Goal: Task Accomplishment & Management: Complete application form

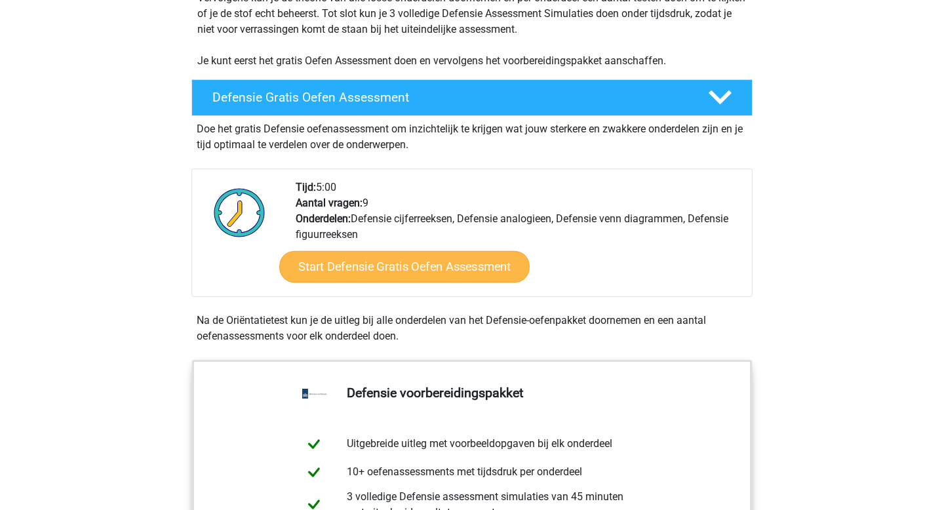
scroll to position [300, 0]
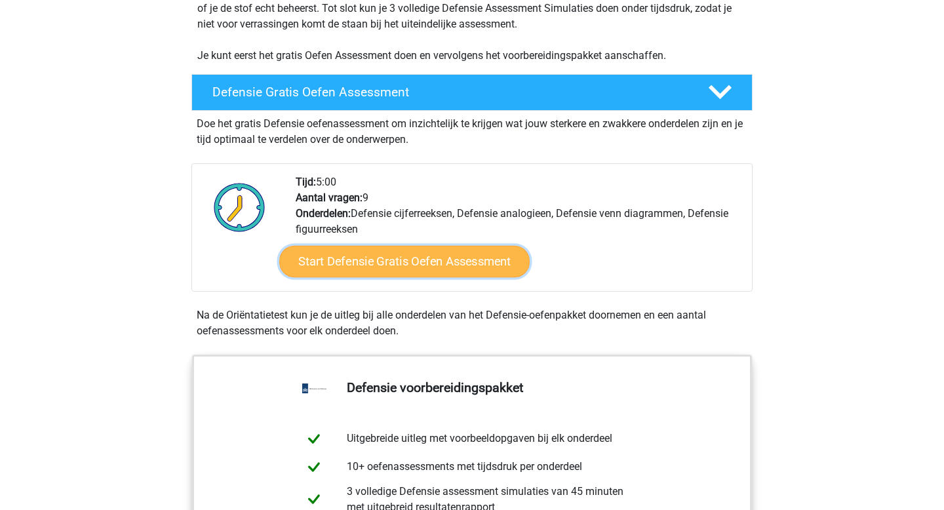
click at [439, 268] on link "Start Defensie Gratis Oefen Assessment" at bounding box center [404, 261] width 251 height 31
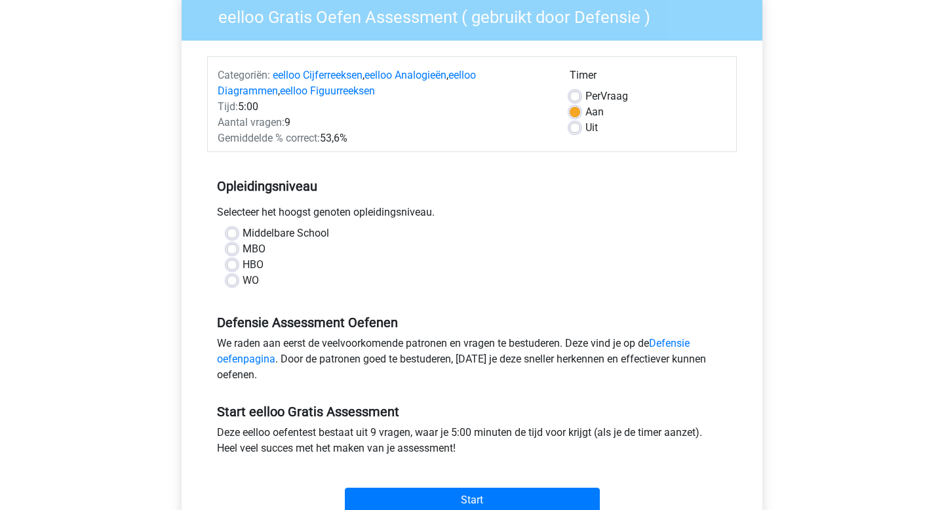
scroll to position [110, 0]
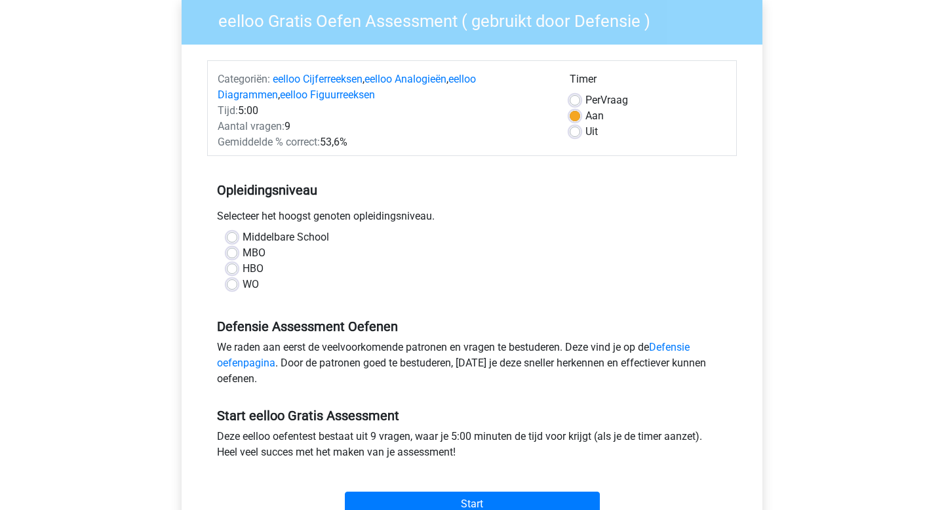
click at [243, 283] on label "WO" at bounding box center [251, 285] width 16 height 16
click at [236, 283] on input "WO" at bounding box center [232, 283] width 10 height 13
radio input "true"
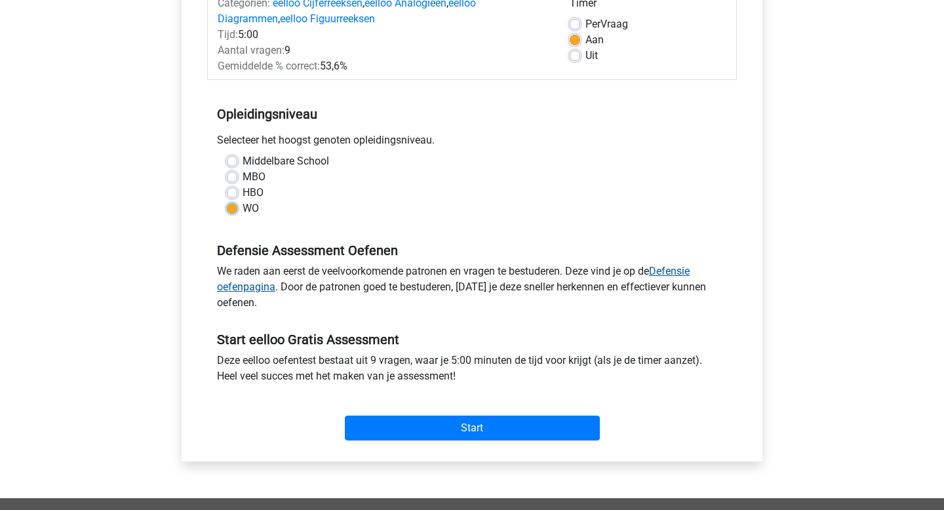
scroll to position [202, 0]
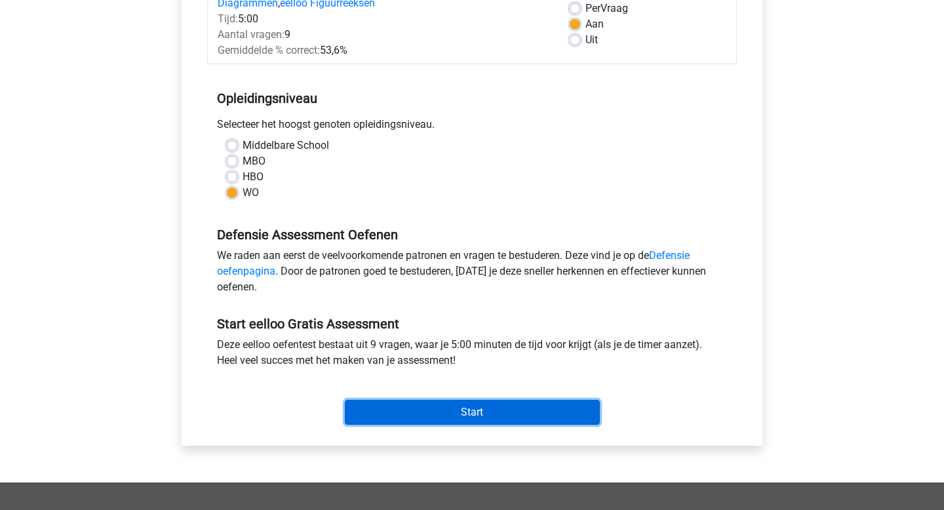
click at [376, 410] on input "Start" at bounding box center [472, 412] width 255 height 25
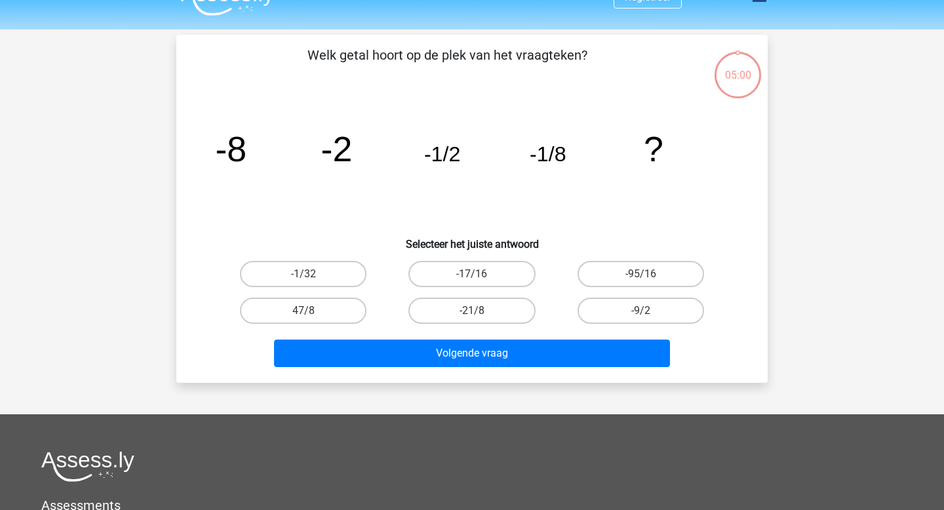
scroll to position [26, 0]
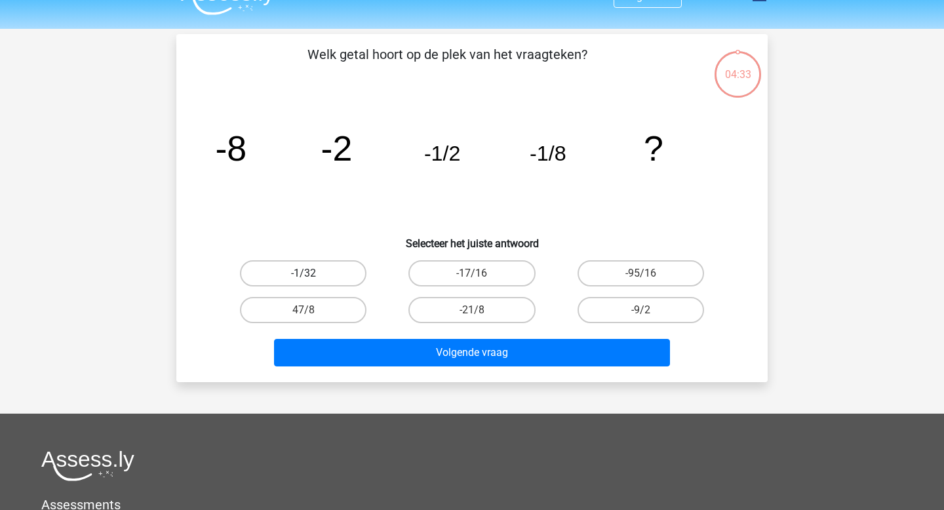
click at [299, 274] on label "-1/32" at bounding box center [303, 273] width 127 height 26
click at [304, 274] on input "-1/32" at bounding box center [308, 277] width 9 height 9
radio input "true"
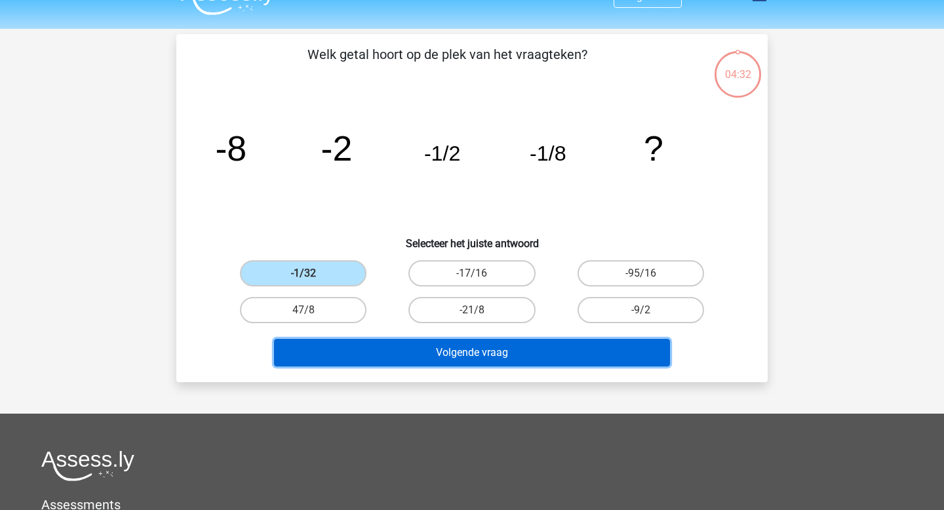
click at [405, 348] on button "Volgende vraag" at bounding box center [472, 353] width 397 height 28
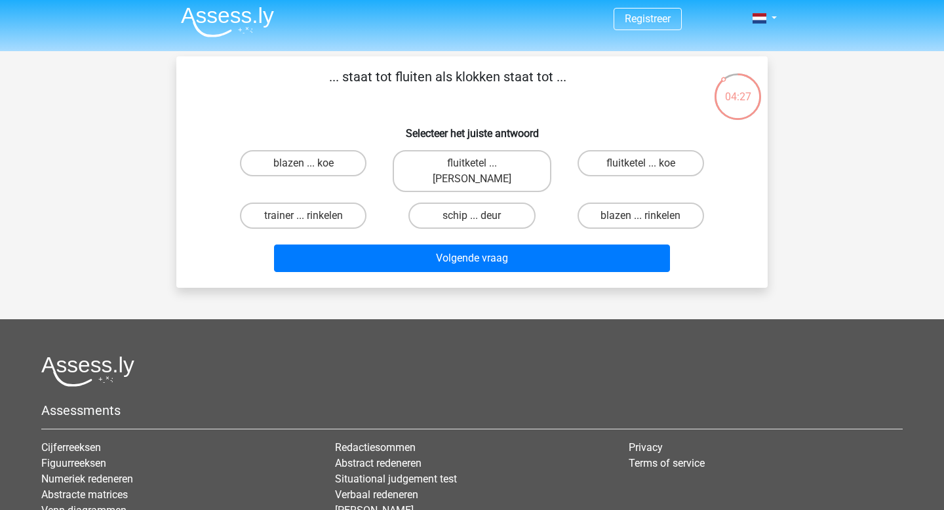
scroll to position [3, 0]
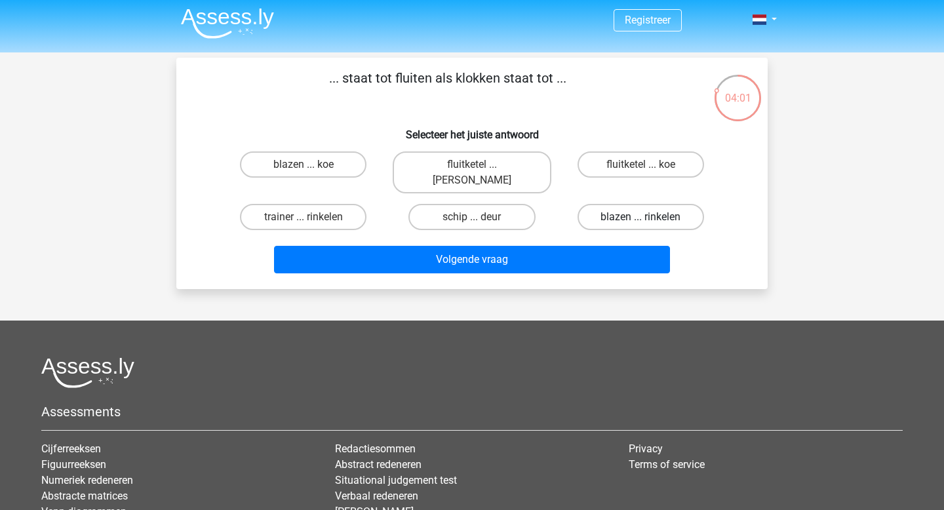
click at [605, 204] on label "blazen ... rinkelen" at bounding box center [641, 217] width 127 height 26
click at [641, 217] on input "blazen ... rinkelen" at bounding box center [645, 221] width 9 height 9
radio input "true"
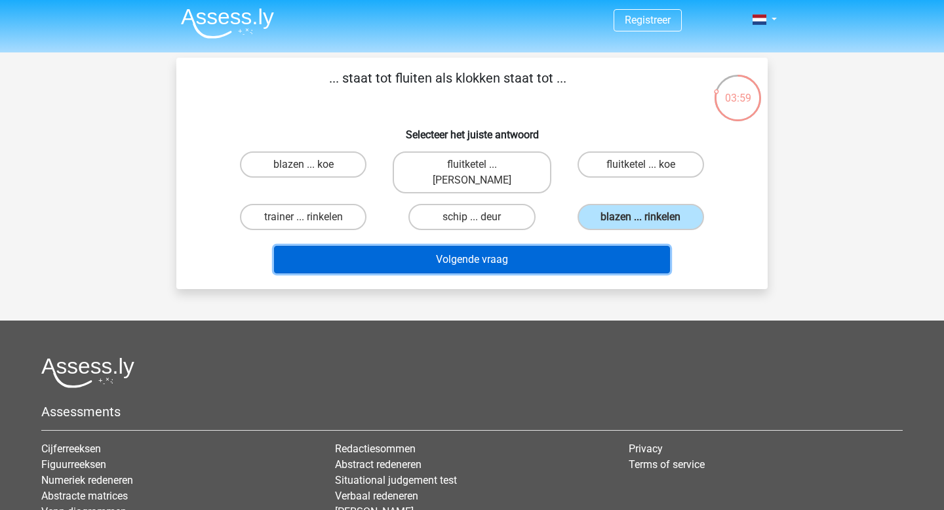
click at [541, 246] on button "Volgende vraag" at bounding box center [472, 260] width 397 height 28
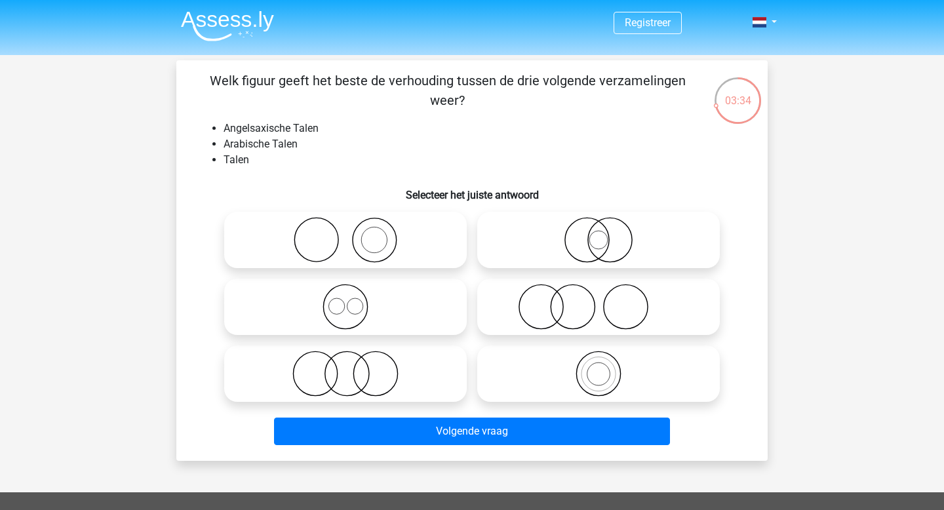
scroll to position [1, 0]
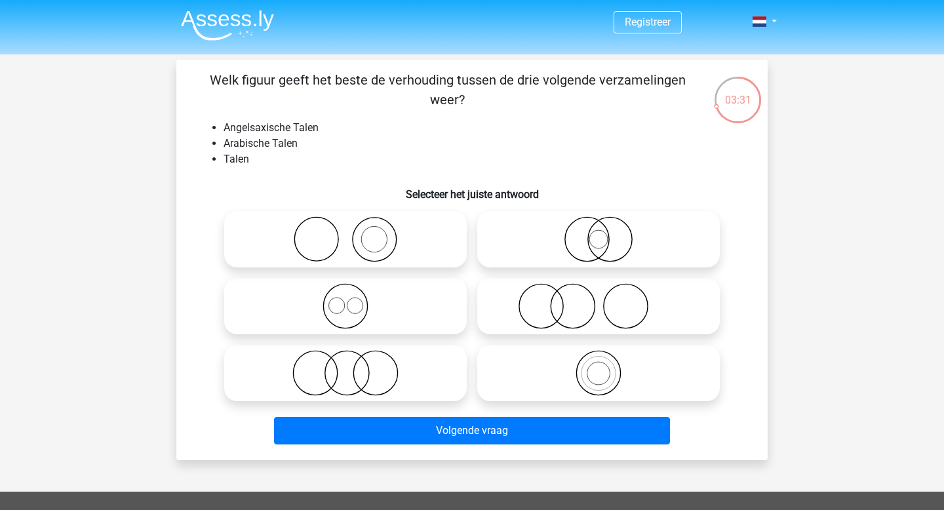
click at [632, 251] on icon at bounding box center [599, 239] width 232 height 46
click at [607, 233] on input "radio" at bounding box center [603, 228] width 9 height 9
radio input "true"
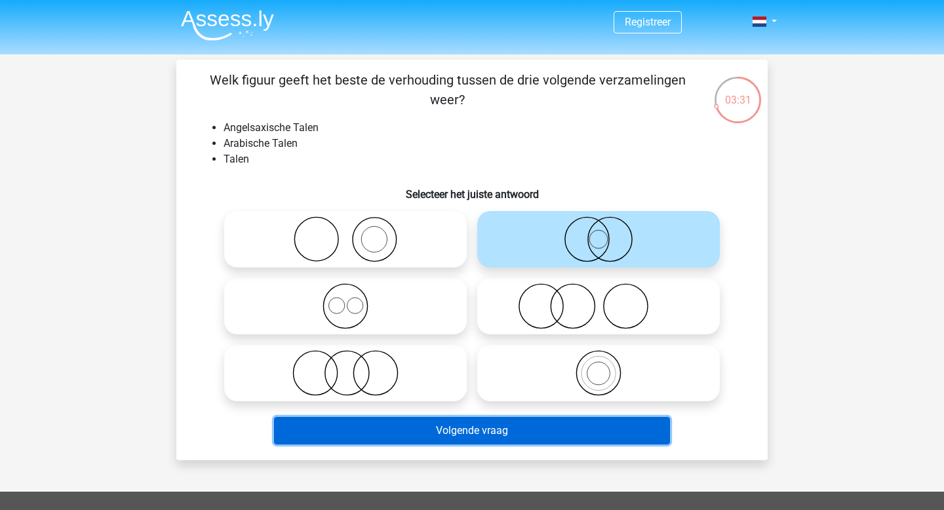
click at [533, 436] on button "Volgende vraag" at bounding box center [472, 431] width 397 height 28
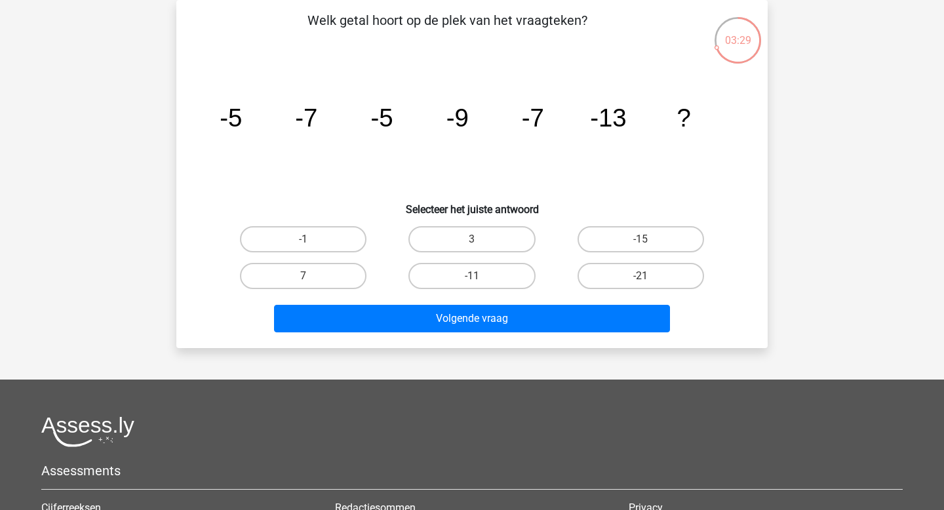
scroll to position [47, 0]
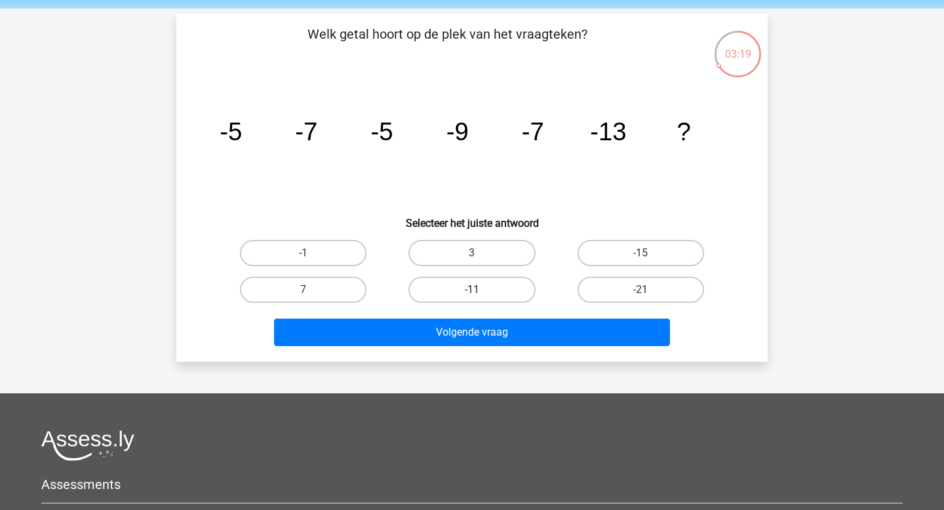
click at [485, 292] on label "-11" at bounding box center [472, 290] width 127 height 26
click at [481, 292] on input "-11" at bounding box center [476, 294] width 9 height 9
radio input "true"
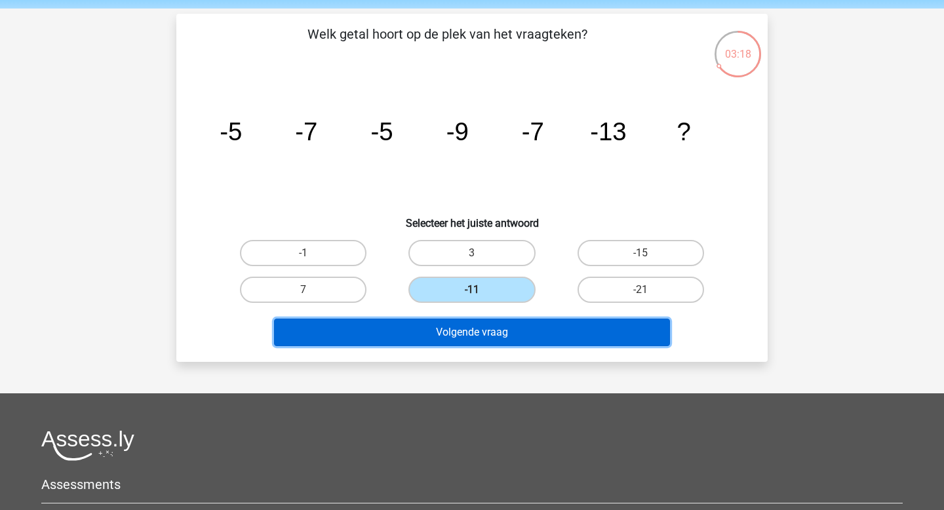
click at [485, 321] on button "Volgende vraag" at bounding box center [472, 333] width 397 height 28
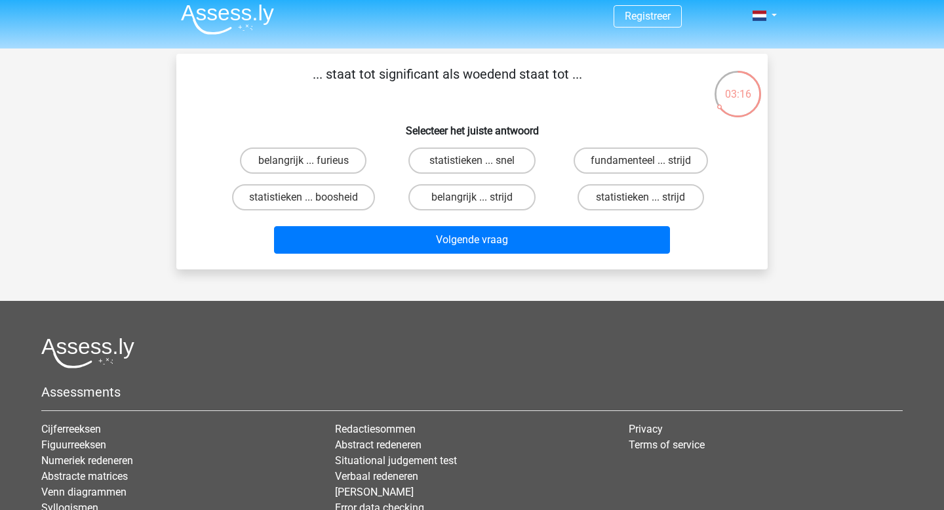
scroll to position [3, 0]
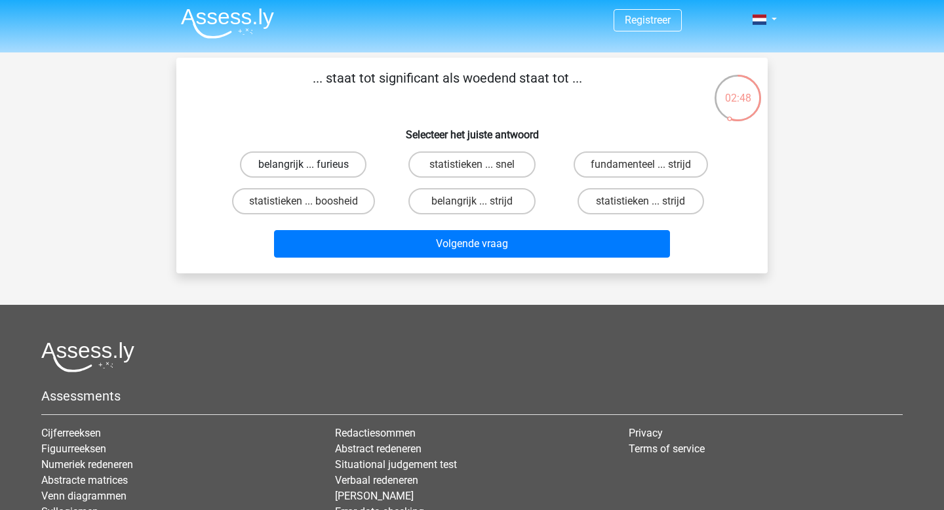
click at [325, 163] on label "belangrijk ... furieus" at bounding box center [303, 164] width 127 height 26
click at [312, 165] on input "belangrijk ... furieus" at bounding box center [308, 169] width 9 height 9
radio input "true"
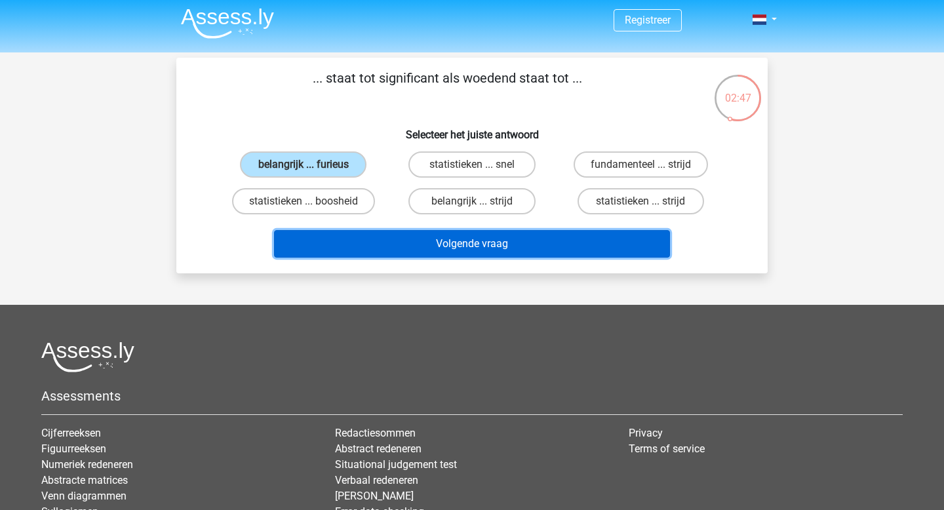
click at [378, 251] on button "Volgende vraag" at bounding box center [472, 244] width 397 height 28
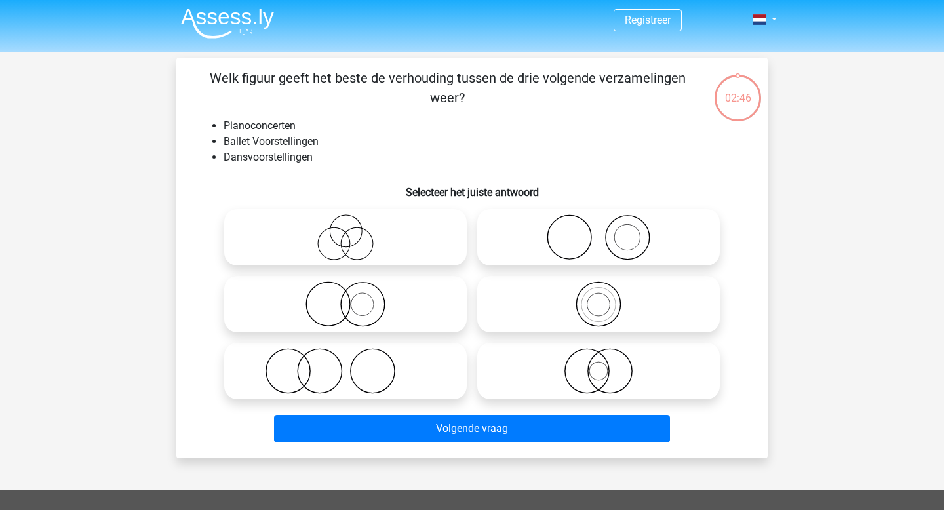
scroll to position [60, 0]
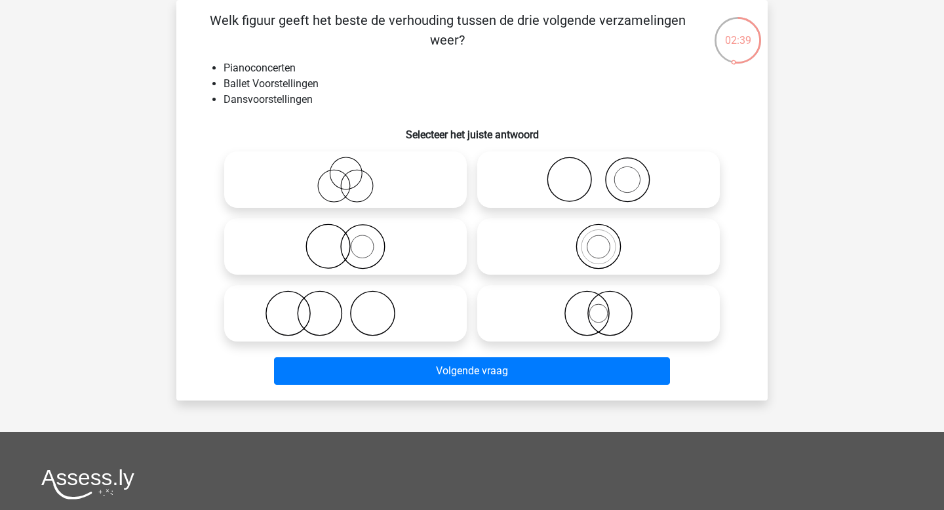
click at [422, 305] on icon at bounding box center [346, 314] width 232 height 46
click at [354, 305] on input "radio" at bounding box center [350, 302] width 9 height 9
radio input "true"
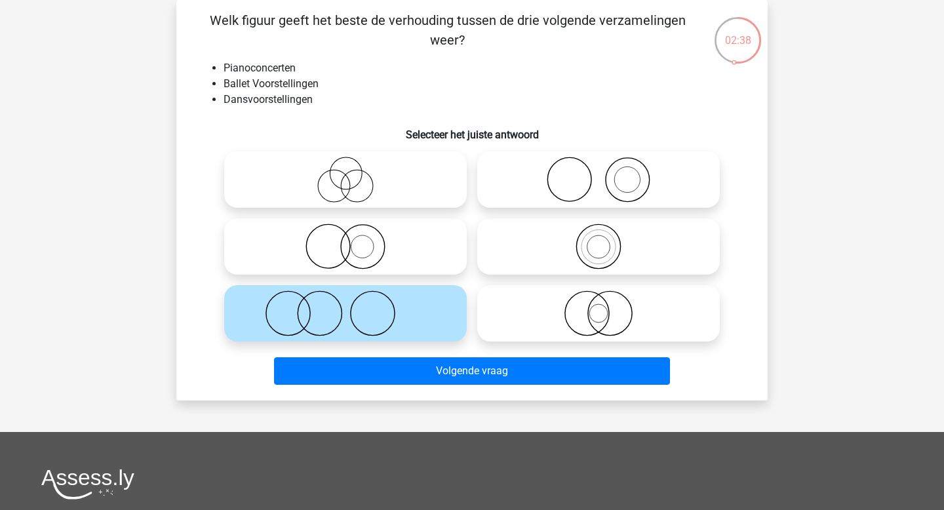
click at [580, 260] on icon at bounding box center [599, 247] width 232 height 46
click at [599, 240] on input "radio" at bounding box center [603, 236] width 9 height 9
radio input "true"
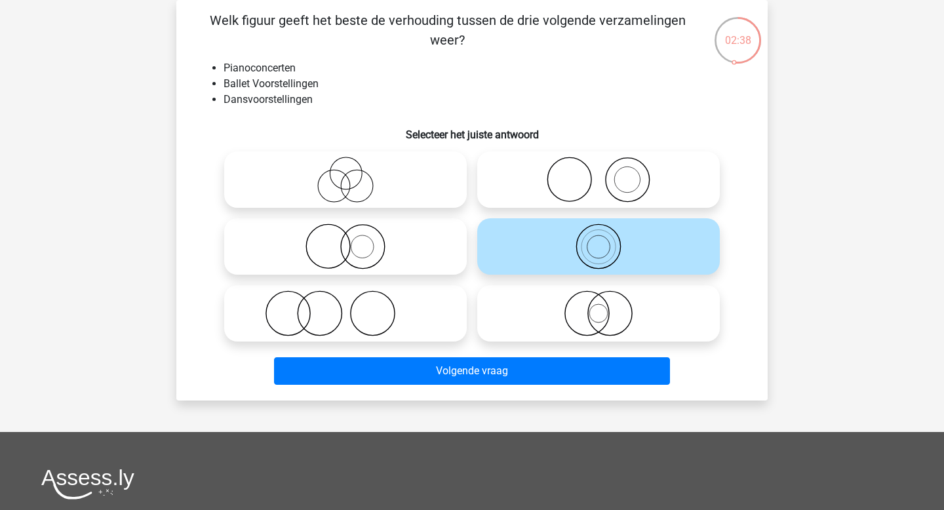
click at [373, 336] on label at bounding box center [345, 313] width 243 height 56
click at [354, 307] on input "radio" at bounding box center [350, 302] width 9 height 9
radio input "true"
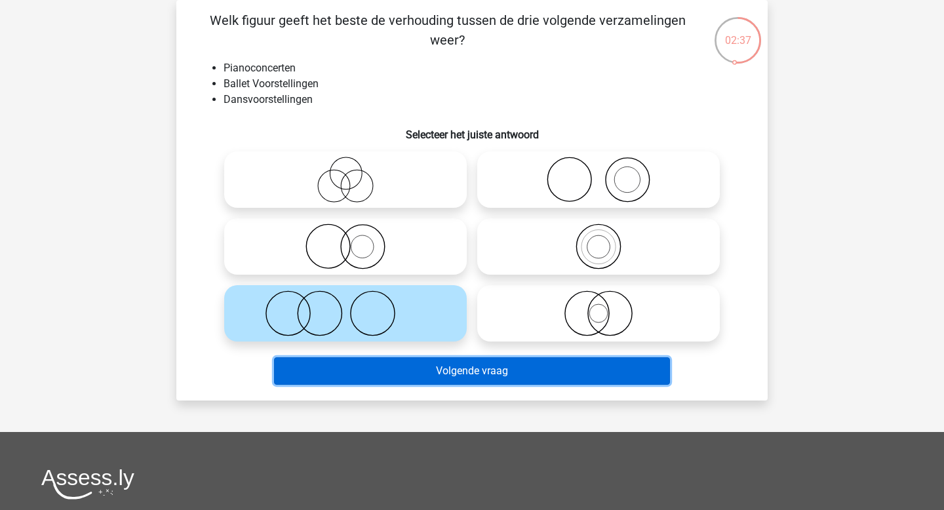
click at [458, 365] on button "Volgende vraag" at bounding box center [472, 371] width 397 height 28
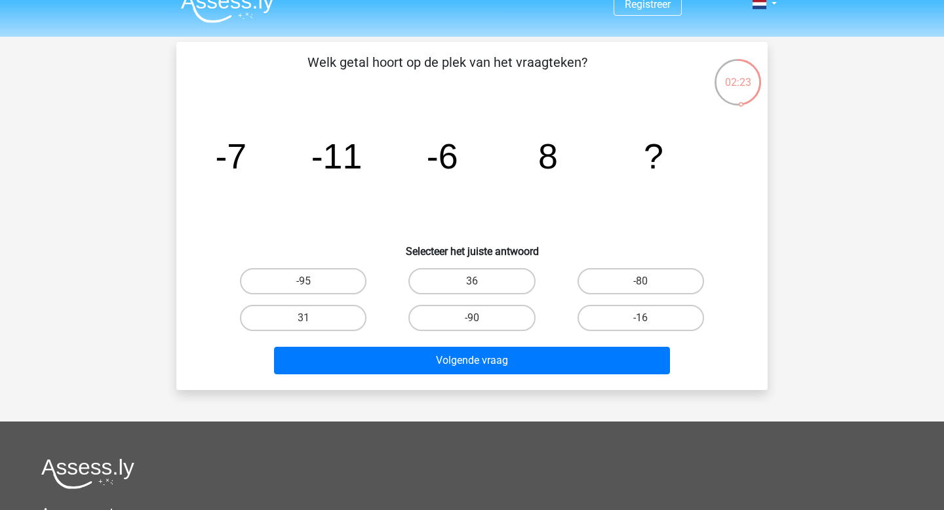
scroll to position [0, 0]
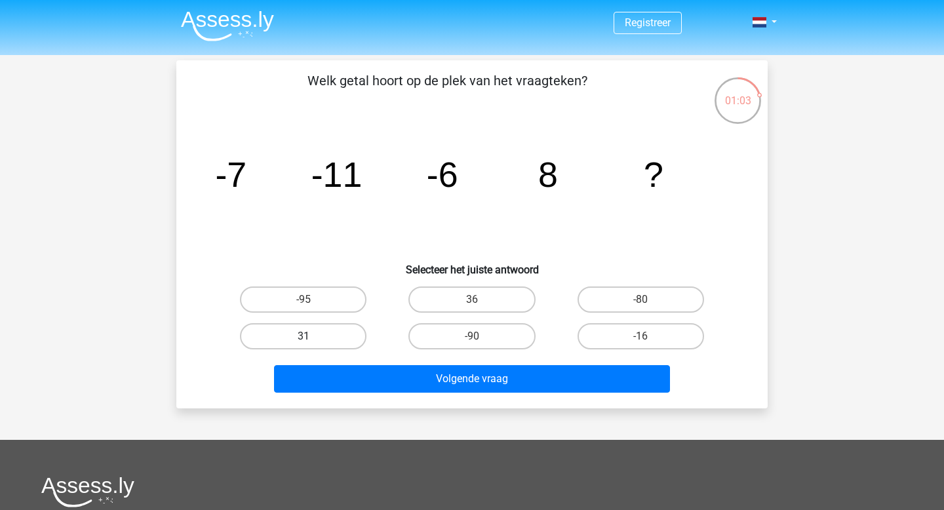
click at [335, 335] on label "31" at bounding box center [303, 336] width 127 height 26
click at [312, 336] on input "31" at bounding box center [308, 340] width 9 height 9
radio input "true"
click at [454, 308] on label "36" at bounding box center [472, 300] width 127 height 26
click at [472, 308] on input "36" at bounding box center [476, 304] width 9 height 9
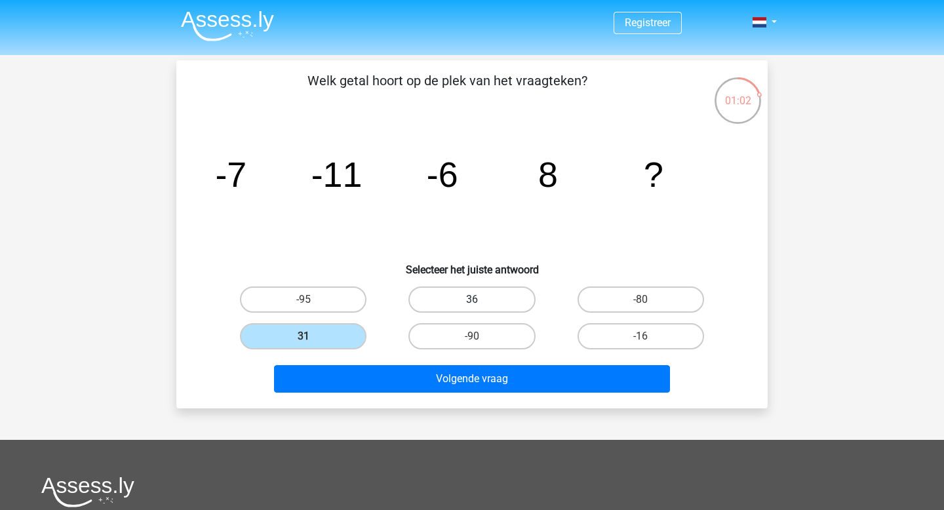
radio input "true"
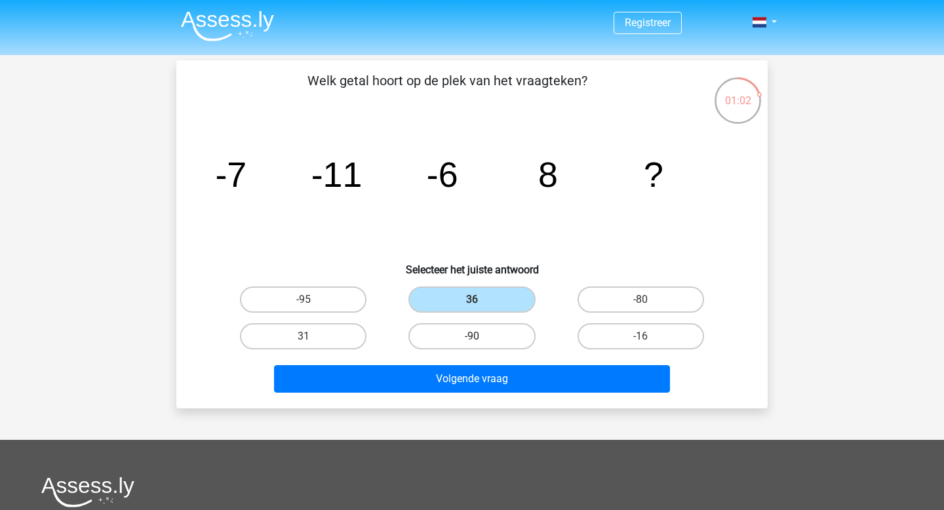
click at [454, 349] on label "-90" at bounding box center [472, 336] width 127 height 26
click at [472, 345] on input "-90" at bounding box center [476, 340] width 9 height 9
radio input "true"
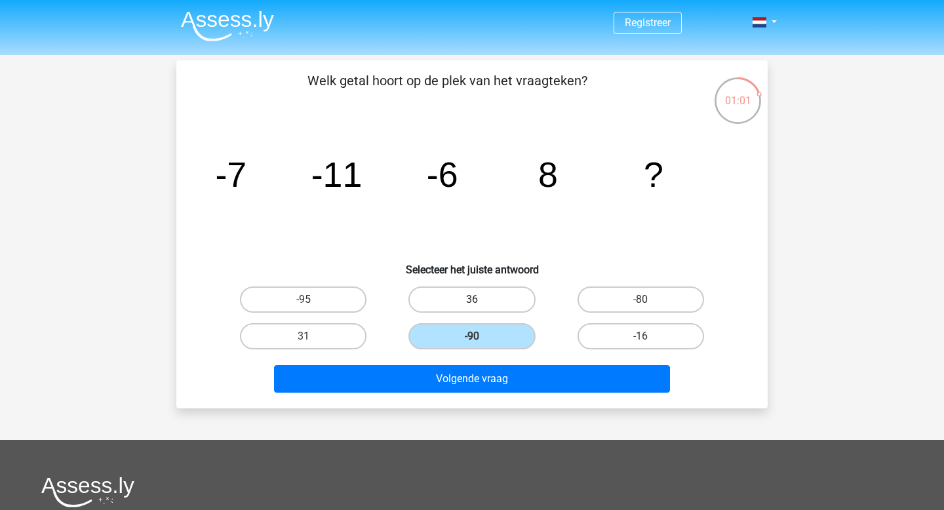
click at [450, 296] on label "36" at bounding box center [472, 300] width 127 height 26
click at [472, 300] on input "36" at bounding box center [476, 304] width 9 height 9
radio input "true"
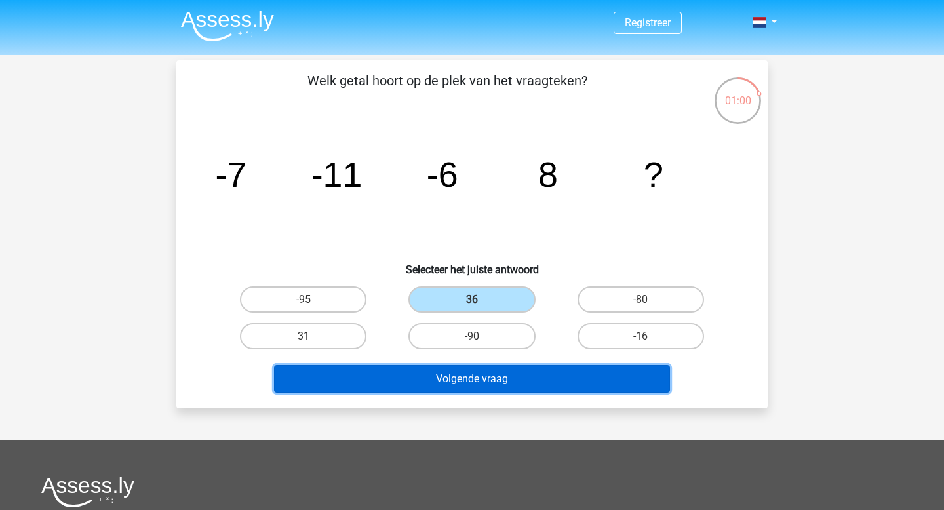
click at [493, 369] on button "Volgende vraag" at bounding box center [472, 379] width 397 height 28
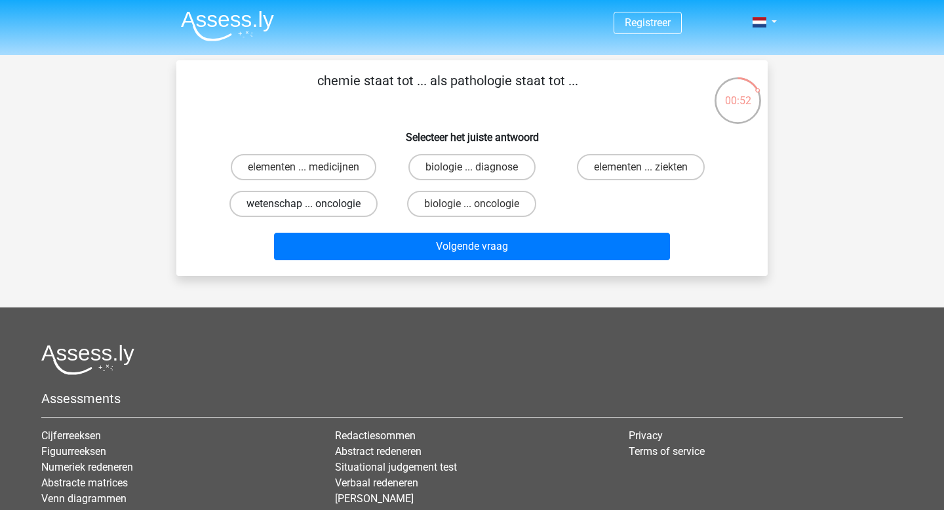
click at [337, 195] on label "wetenschap ... oncologie" at bounding box center [304, 204] width 148 height 26
click at [312, 204] on input "wetenschap ... oncologie" at bounding box center [308, 208] width 9 height 9
radio input "true"
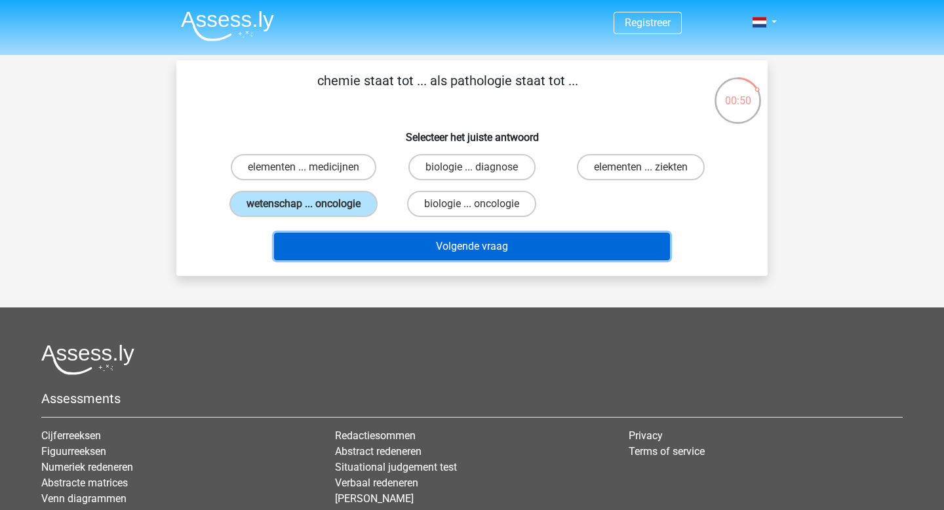
click at [440, 234] on button "Volgende vraag" at bounding box center [472, 247] width 397 height 28
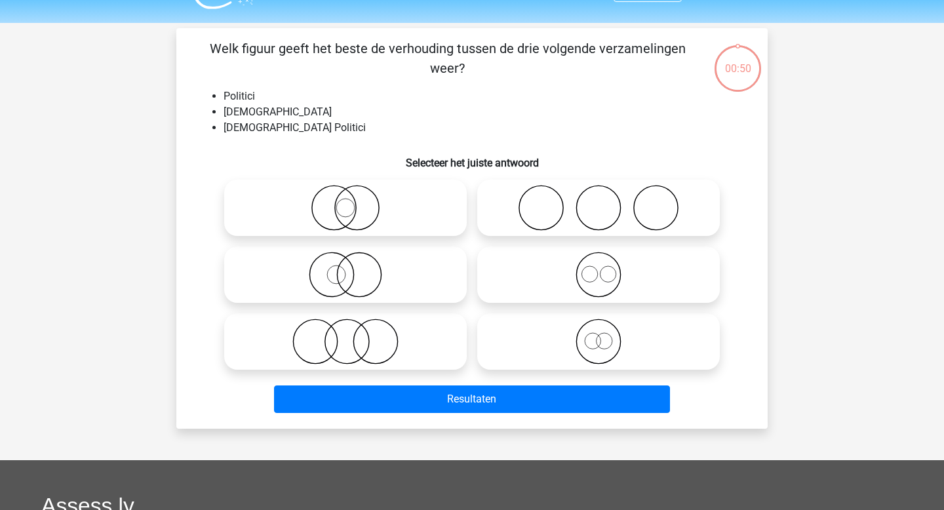
scroll to position [60, 0]
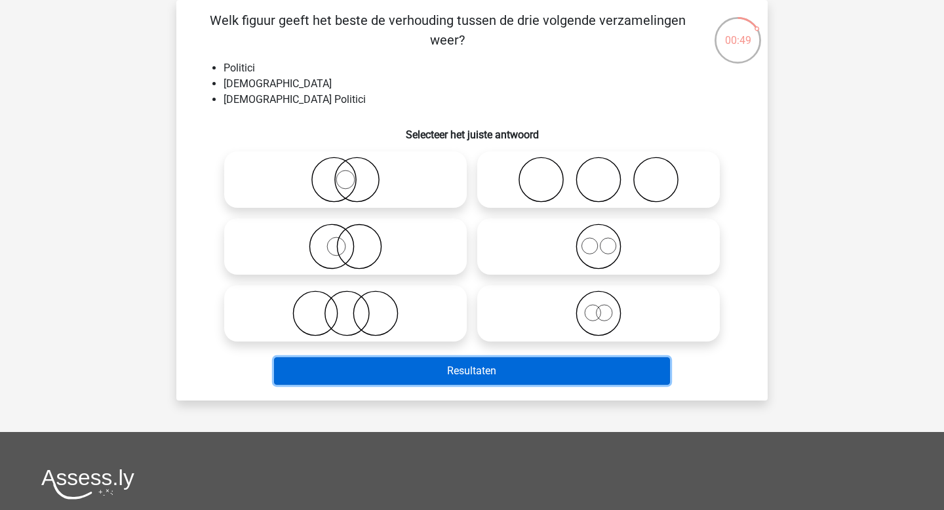
click at [469, 373] on button "Resultaten" at bounding box center [472, 371] width 397 height 28
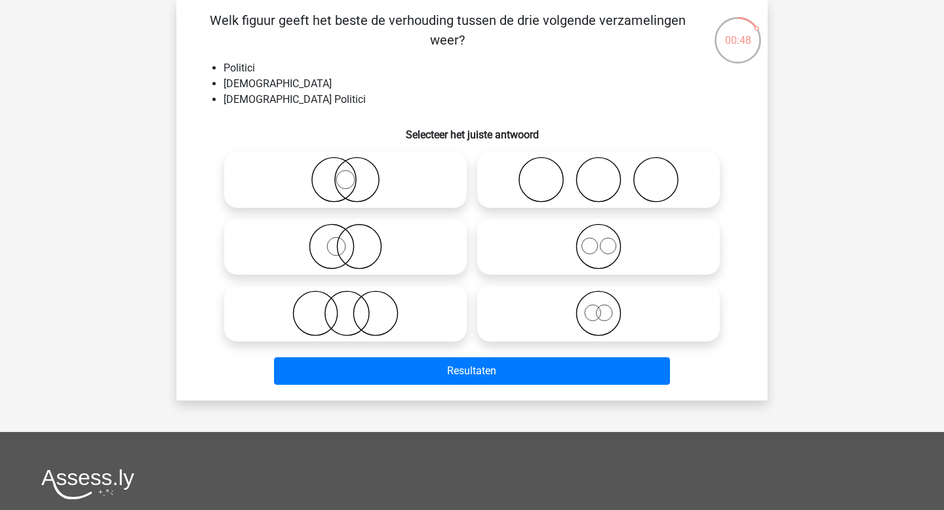
scroll to position [0, 0]
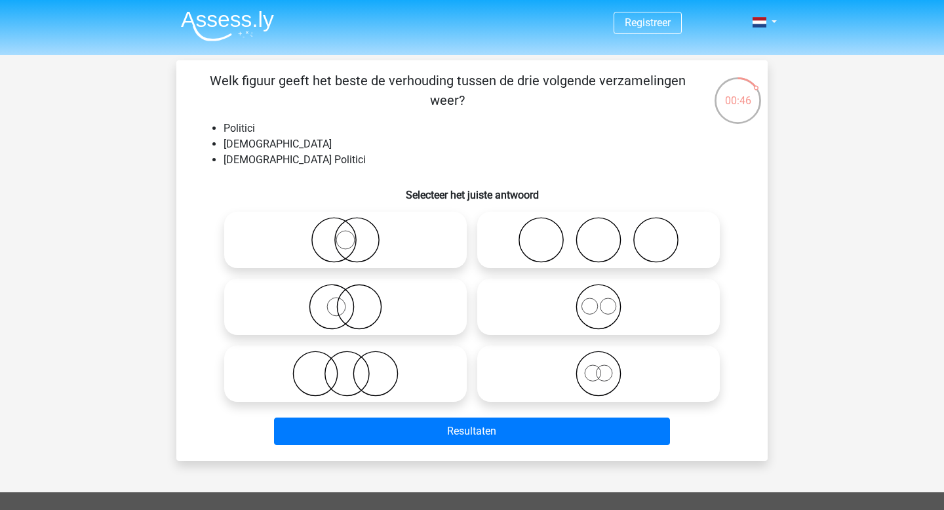
click at [560, 260] on icon at bounding box center [599, 240] width 232 height 46
click at [599, 233] on input "radio" at bounding box center [603, 229] width 9 height 9
radio input "true"
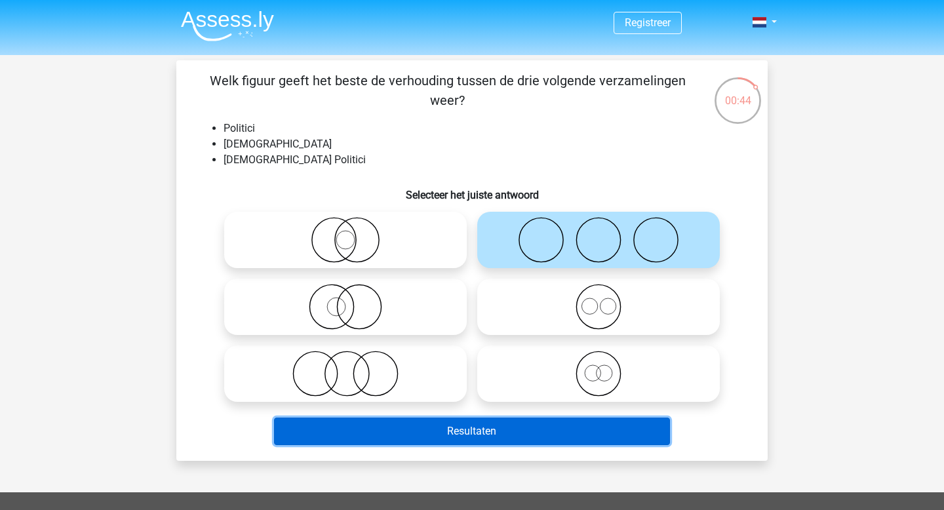
click at [469, 422] on button "Resultaten" at bounding box center [472, 432] width 397 height 28
